Goal: Information Seeking & Learning: Learn about a topic

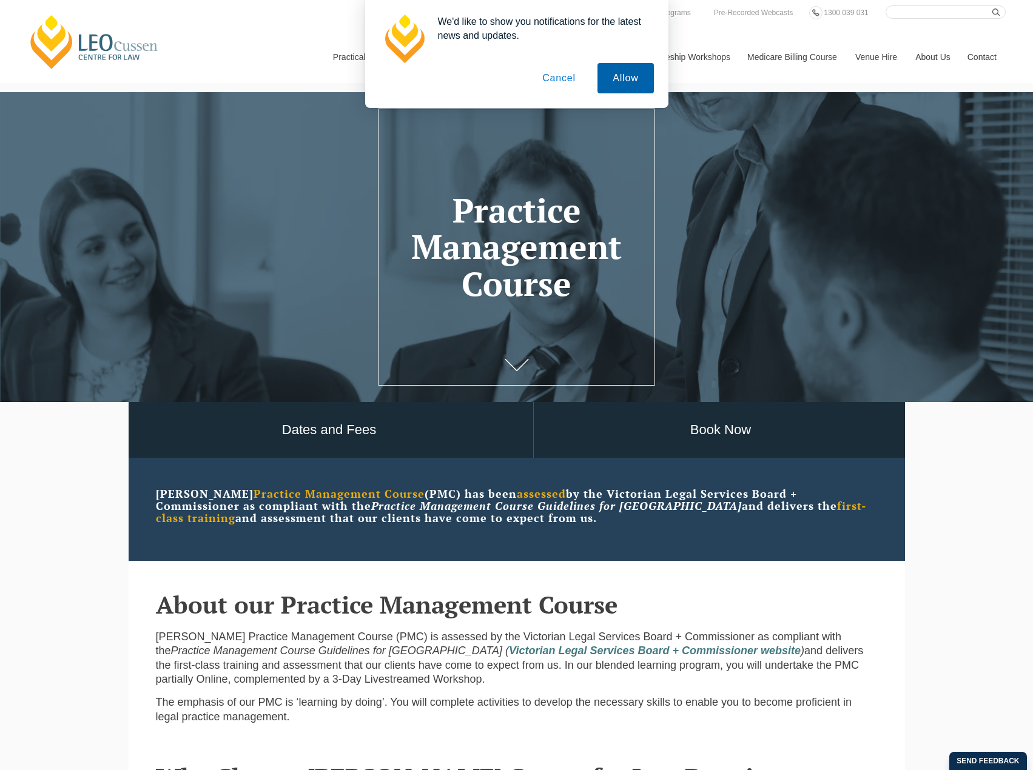
click at [628, 77] on button "Allow" at bounding box center [625, 78] width 56 height 30
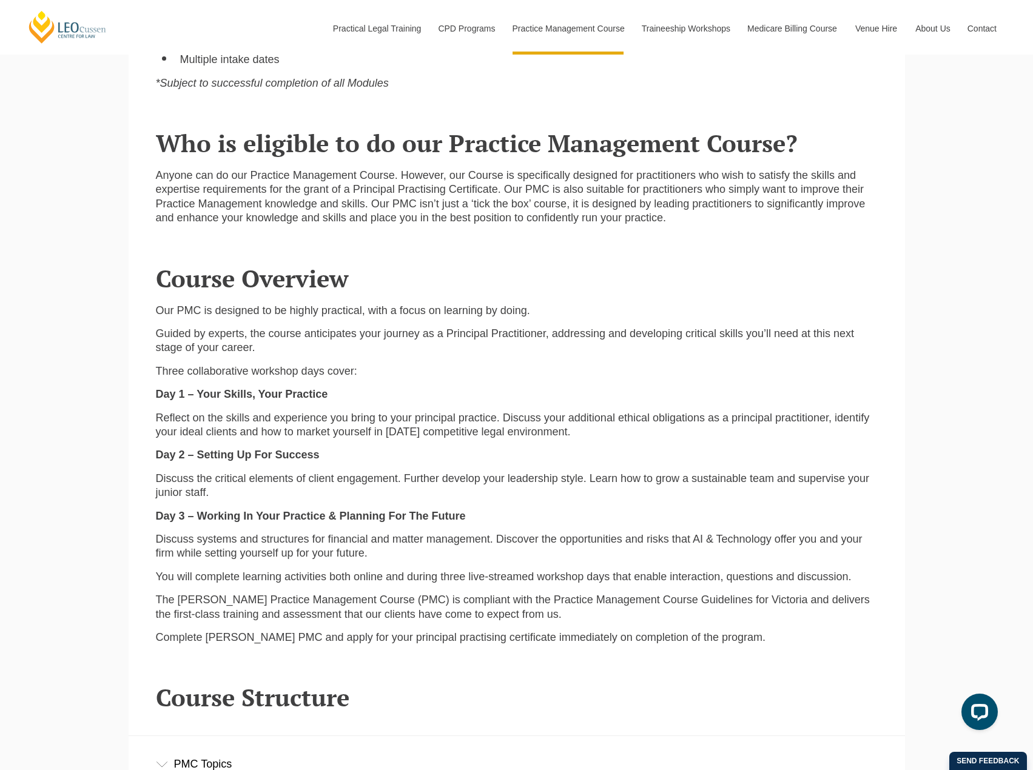
scroll to position [1092, 0]
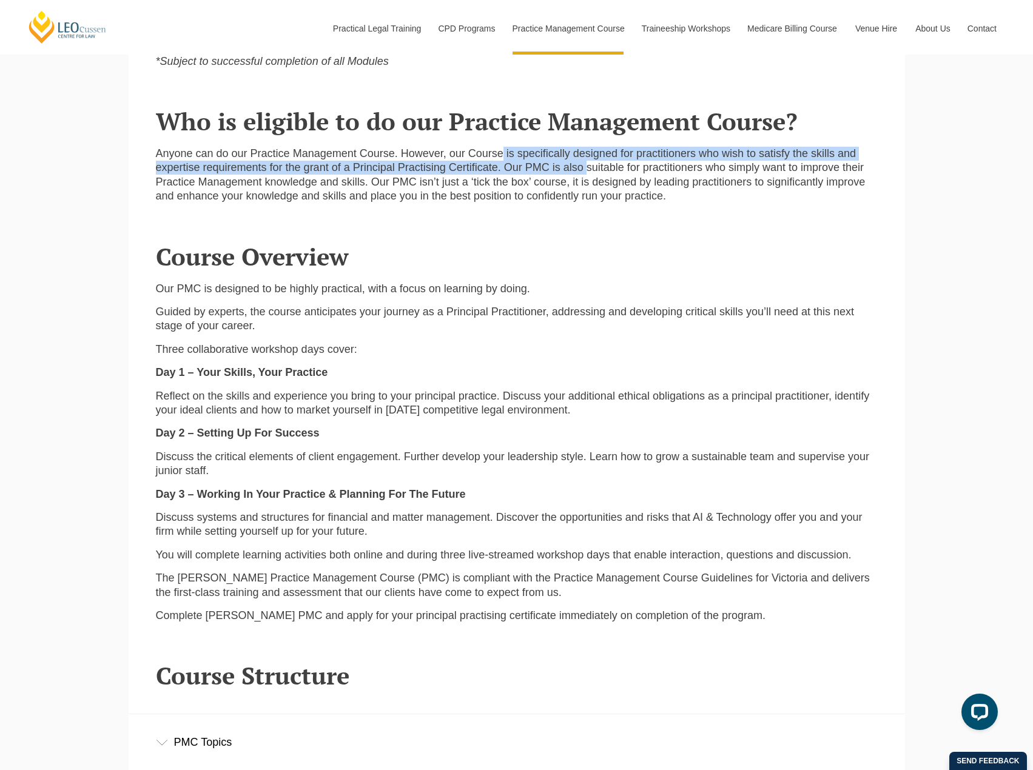
drag, startPoint x: 550, startPoint y: 160, endPoint x: 588, endPoint y: 180, distance: 43.1
click at [588, 180] on p "Anyone can do our Practice Management Course. However, our Course is specifical…" at bounding box center [517, 175] width 722 height 57
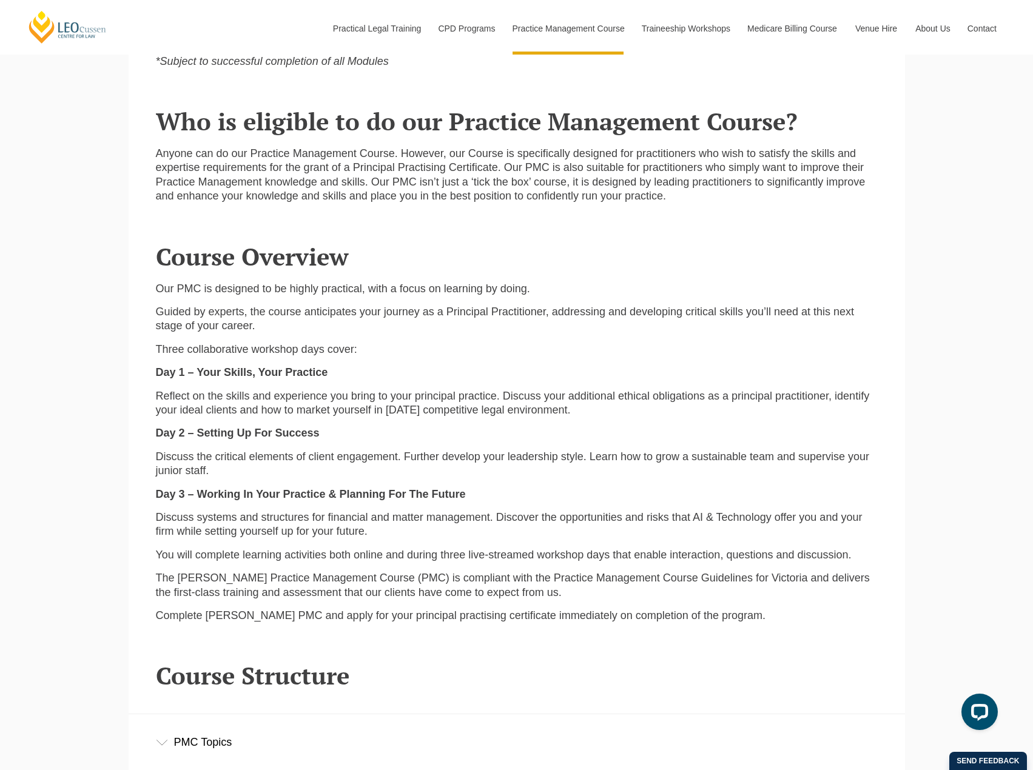
click at [575, 196] on p "Anyone can do our Practice Management Course. However, our Course is specifical…" at bounding box center [517, 175] width 722 height 57
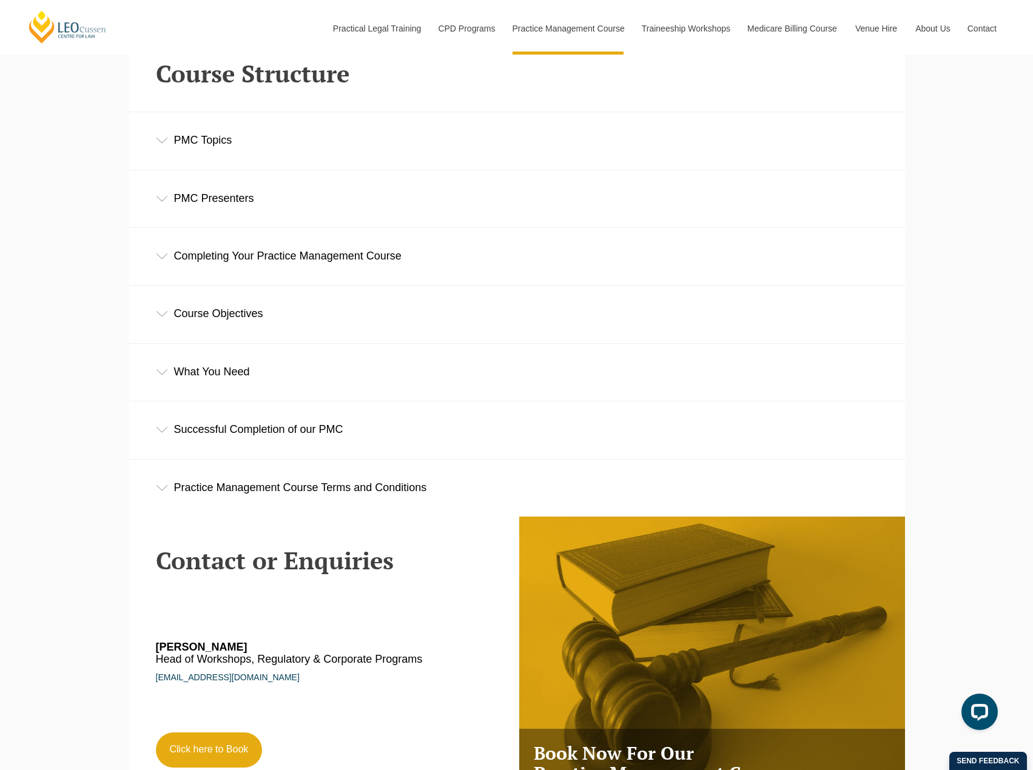
scroll to position [1698, 0]
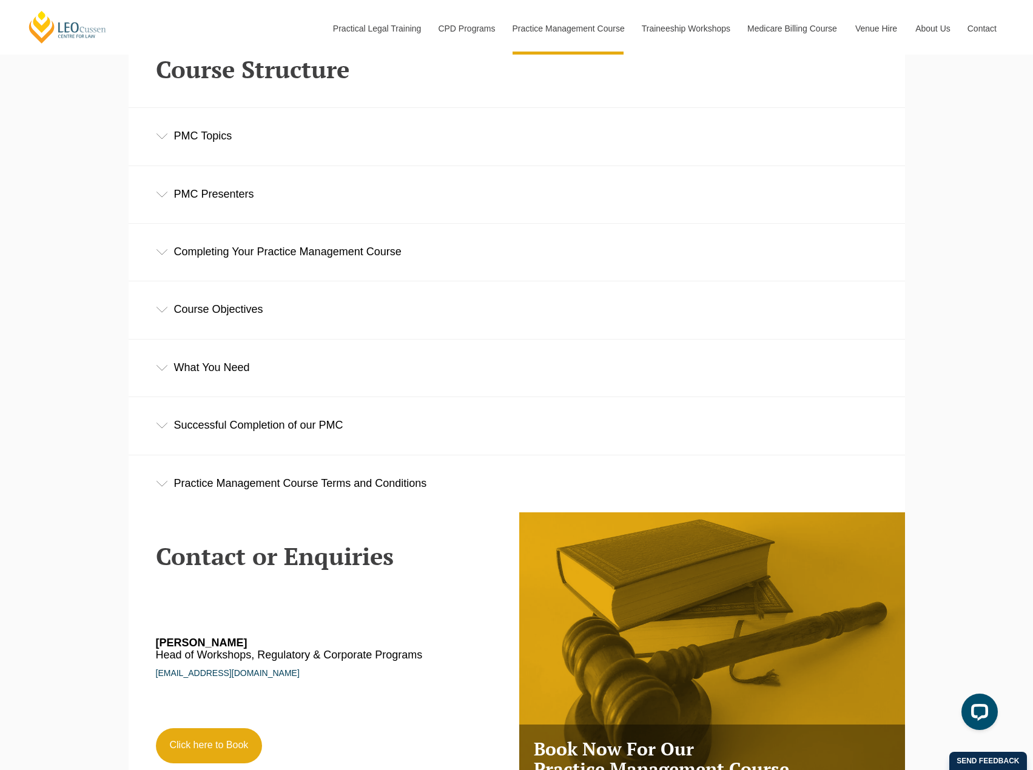
click at [174, 133] on div "PMC Topics" at bounding box center [517, 136] width 776 height 56
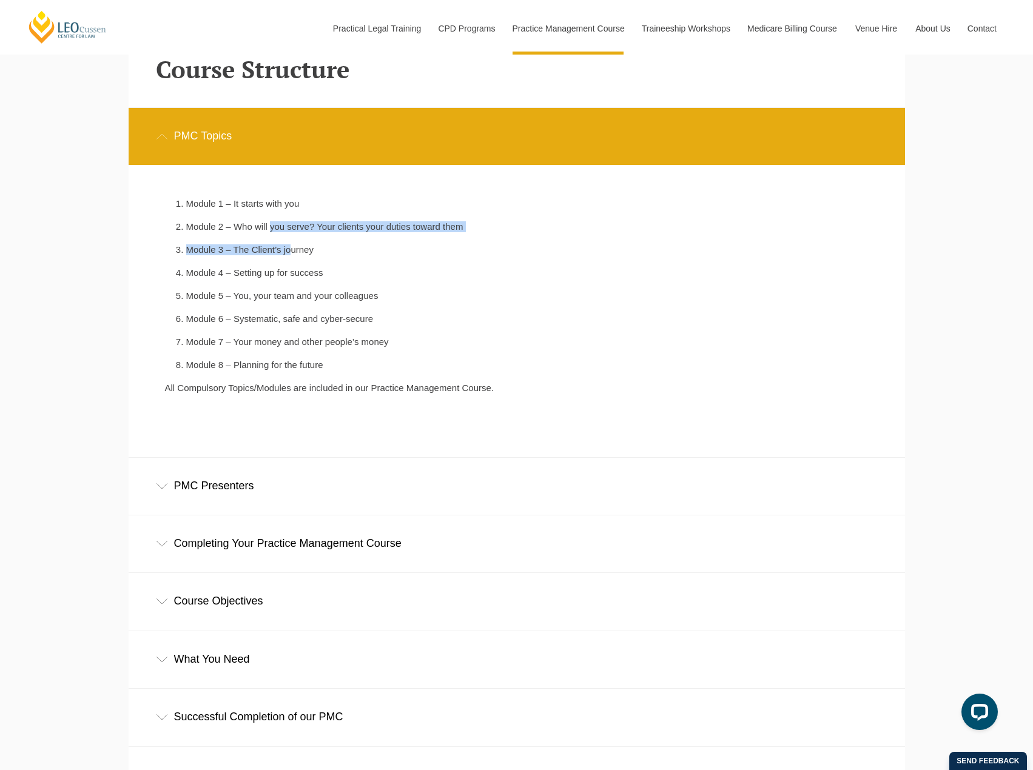
drag, startPoint x: 270, startPoint y: 223, endPoint x: 288, endPoint y: 251, distance: 33.0
click at [291, 249] on ol "Module 1 – It starts with you Module 2 – Who will you serve? Your clients your …" at bounding box center [361, 284] width 392 height 172
click at [251, 269] on ol "Module 1 – It starts with you Module 2 – Who will you serve? Your clients your …" at bounding box center [361, 284] width 392 height 172
drag, startPoint x: 269, startPoint y: 244, endPoint x: 395, endPoint y: 300, distance: 138.0
click at [400, 291] on ol "Module 1 – It starts with you Module 2 – Who will you serve? Your clients your …" at bounding box center [361, 284] width 392 height 172
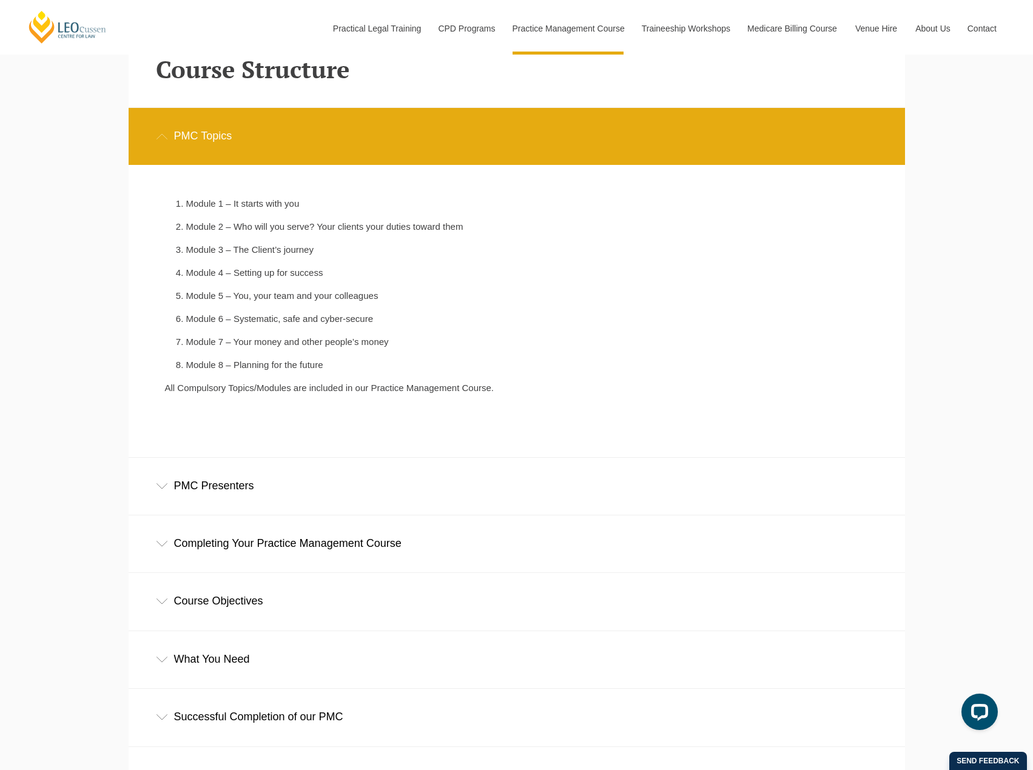
click at [318, 355] on ol "Module 1 – It starts with you Module 2 – Who will you serve? Your clients your …" at bounding box center [361, 284] width 392 height 172
drag, startPoint x: 293, startPoint y: 255, endPoint x: 391, endPoint y: 281, distance: 101.1
click at [391, 280] on ol "Module 1 – It starts with you Module 2 – Who will you serve? Your clients your …" at bounding box center [361, 284] width 392 height 172
drag, startPoint x: 303, startPoint y: 328, endPoint x: 291, endPoint y: 300, distance: 30.2
click at [301, 328] on ol "Module 1 – It starts with you Module 2 – Who will you serve? Your clients your …" at bounding box center [361, 284] width 392 height 172
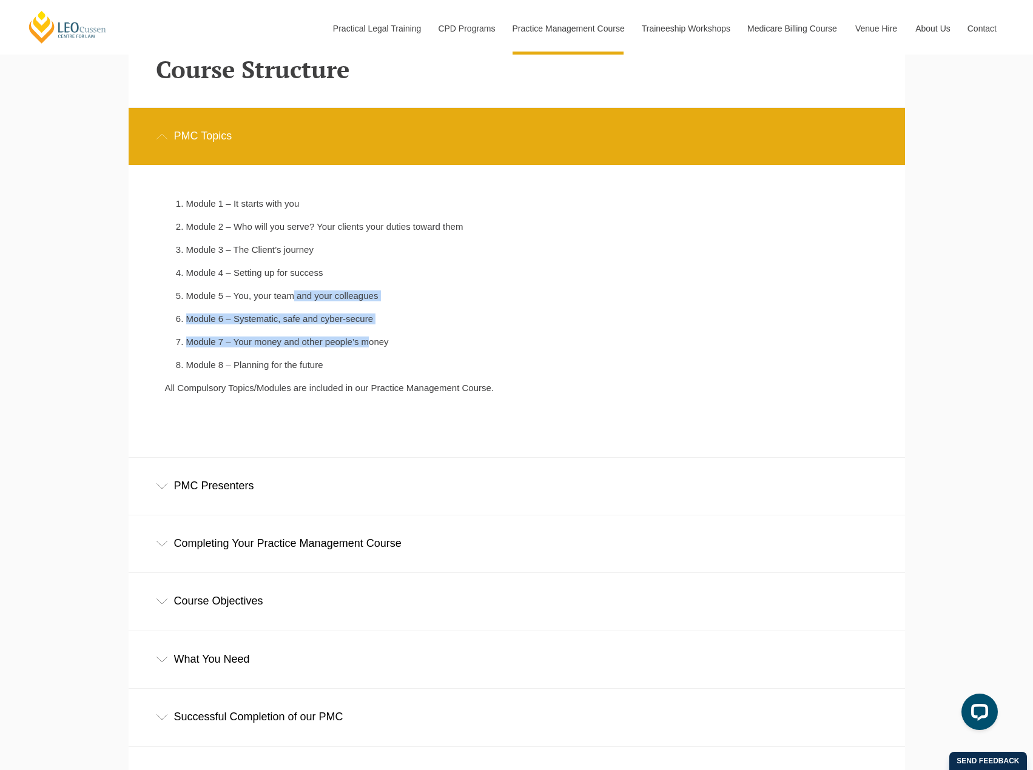
drag, startPoint x: 291, startPoint y: 288, endPoint x: 362, endPoint y: 349, distance: 94.6
click at [363, 348] on ol "Module 1 – It starts with you Module 2 – Who will you serve? Your clients your …" at bounding box center [361, 284] width 392 height 172
drag, startPoint x: 319, startPoint y: 360, endPoint x: 302, endPoint y: 329, distance: 35.3
click at [318, 358] on ol "Module 1 – It starts with you Module 2 – Who will you serve? Your clients your …" at bounding box center [361, 284] width 392 height 172
drag, startPoint x: 303, startPoint y: 300, endPoint x: 434, endPoint y: 303, distance: 131.1
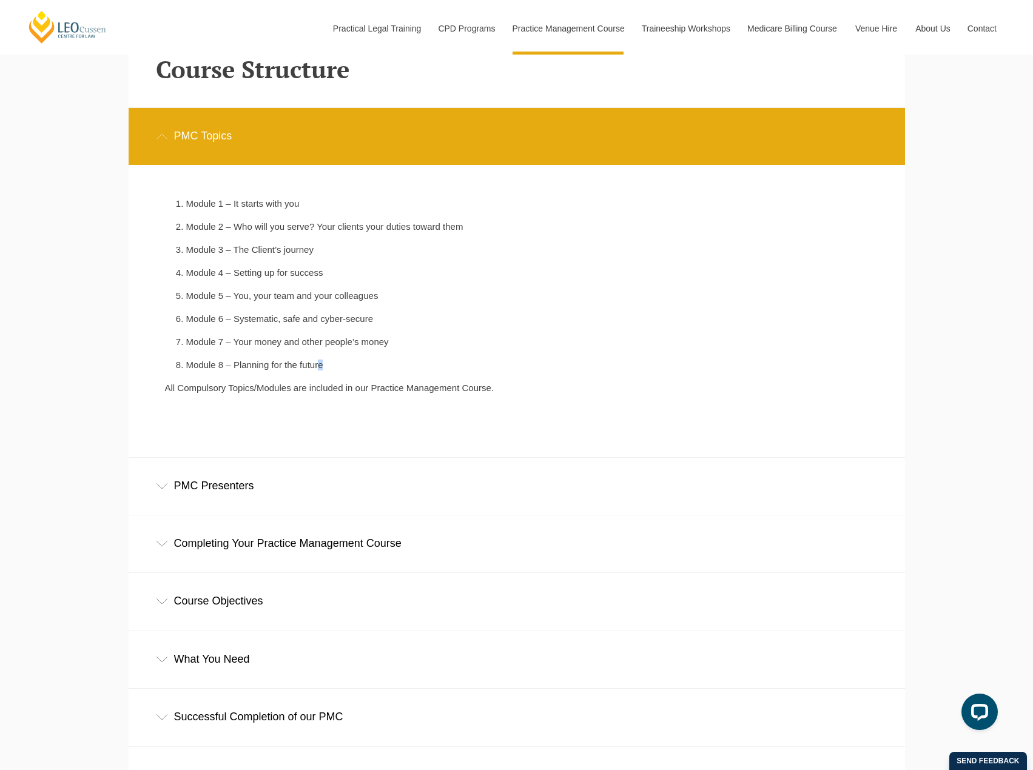
click at [434, 301] on li "Module 5 – You, your team and your colleagues" at bounding box center [371, 296] width 371 height 11
click at [343, 340] on li "Module 7 – Your money and other people’s money" at bounding box center [371, 342] width 371 height 11
drag, startPoint x: 291, startPoint y: 320, endPoint x: 377, endPoint y: 407, distance: 122.7
click at [439, 364] on ol "Module 1 – It starts with you Module 2 – Who will you serve? Your clients your …" at bounding box center [361, 284] width 392 height 172
click at [367, 402] on div "Module 1 – It starts with you Module 2 – Who will you serve? Your clients your …" at bounding box center [361, 301] width 411 height 207
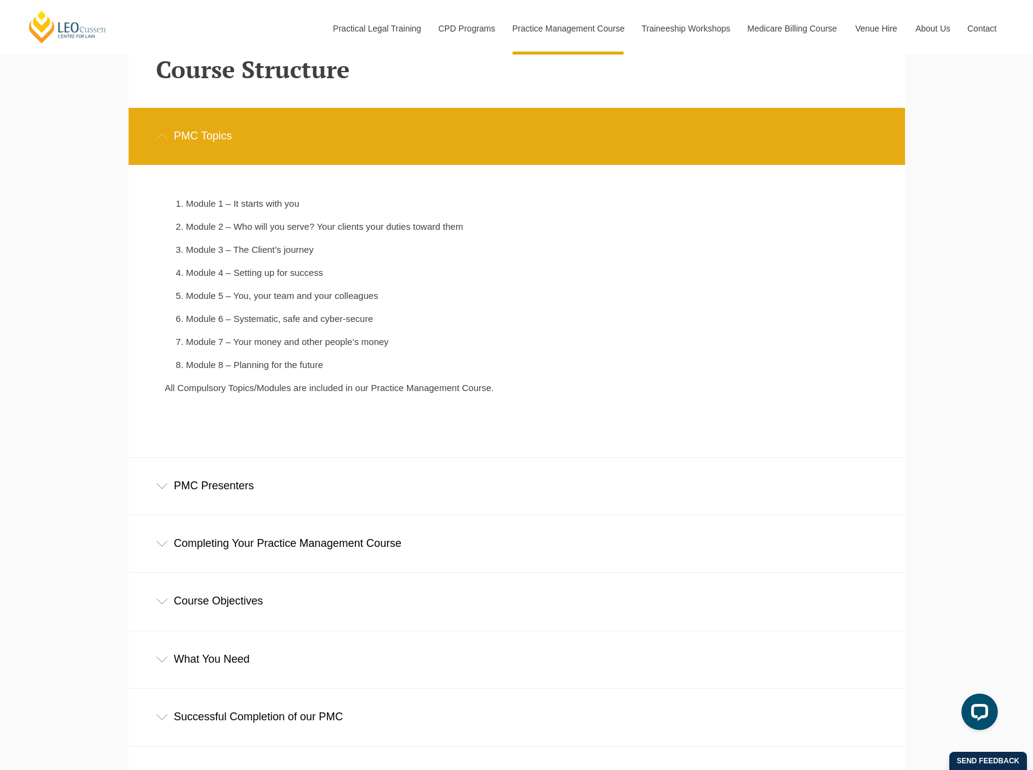
scroll to position [1759, 0]
